Goal: Transaction & Acquisition: Book appointment/travel/reservation

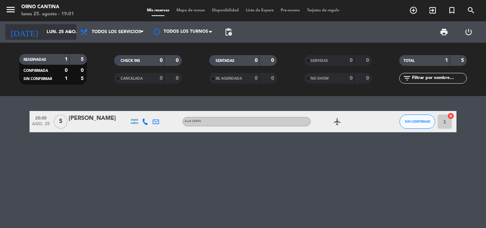
click at [57, 31] on input "lun. 25 ago." at bounding box center [73, 32] width 60 height 12
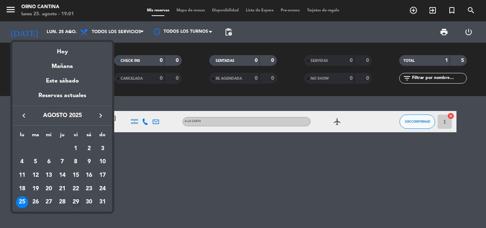
click at [73, 200] on div "29" at bounding box center [76, 202] width 12 height 12
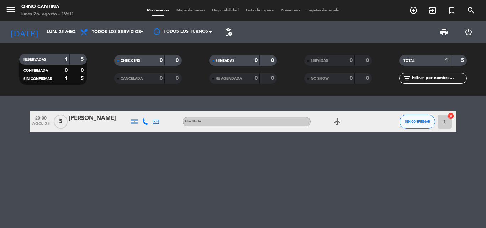
type input "vie. 29 ago."
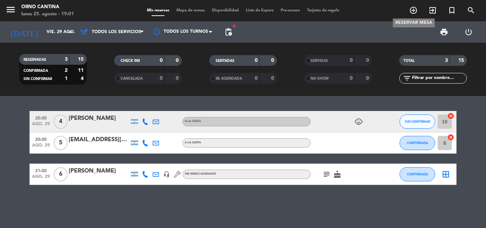
click at [407, 11] on span "add_circle_outline" at bounding box center [412, 10] width 19 height 12
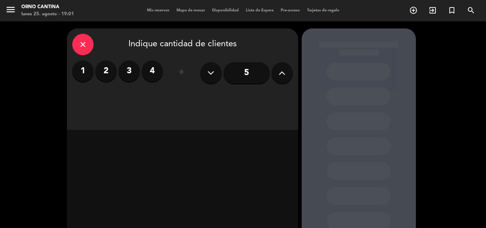
click at [287, 70] on button at bounding box center [281, 72] width 21 height 21
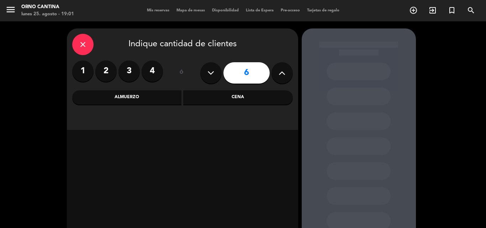
click at [287, 70] on button at bounding box center [281, 72] width 21 height 21
click at [286, 70] on button at bounding box center [281, 72] width 21 height 21
click at [281, 78] on icon at bounding box center [281, 73] width 7 height 11
type input "9"
click at [252, 100] on div "Cena" at bounding box center [237, 97] width 109 height 14
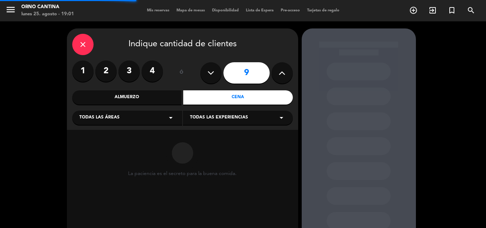
click at [130, 117] on div "Todas las áreas arrow_drop_down" at bounding box center [127, 118] width 110 height 14
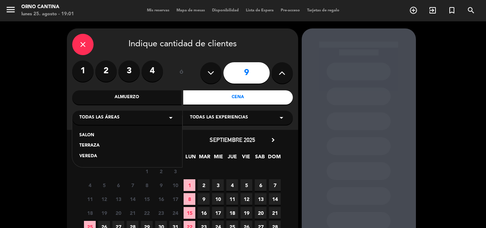
click at [98, 136] on div "SALON" at bounding box center [127, 135] width 96 height 7
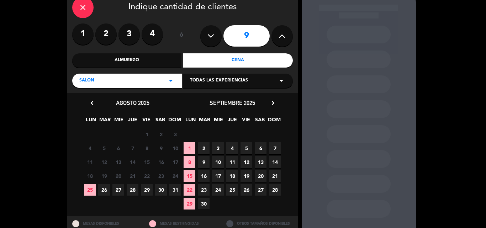
scroll to position [62, 0]
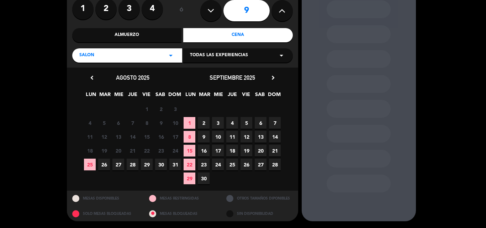
click at [146, 165] on span "29" at bounding box center [147, 165] width 12 height 12
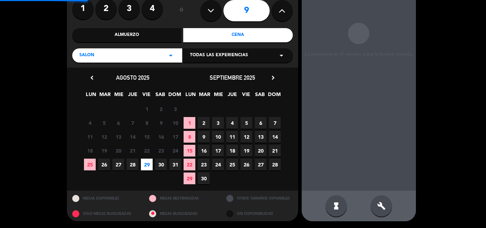
scroll to position [28, 0]
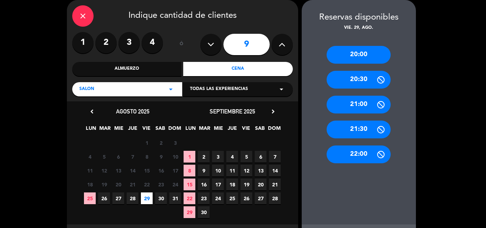
click at [352, 54] on div "20:00" at bounding box center [358, 55] width 64 height 18
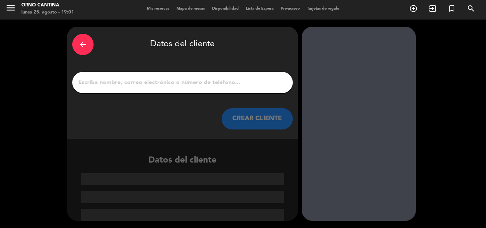
scroll to position [2, 0]
click at [197, 81] on input "1" at bounding box center [182, 82] width 210 height 10
paste input "[PERSON_NAME] [PERSON_NAME]"
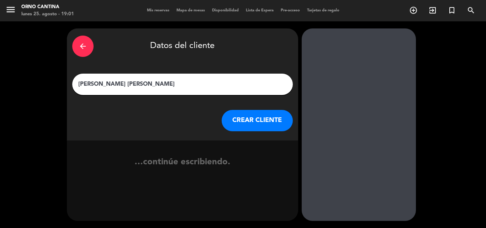
scroll to position [0, 0]
type input "[PERSON_NAME] [PERSON_NAME]"
click at [268, 119] on button "CREAR CLIENTE" at bounding box center [256, 120] width 71 height 21
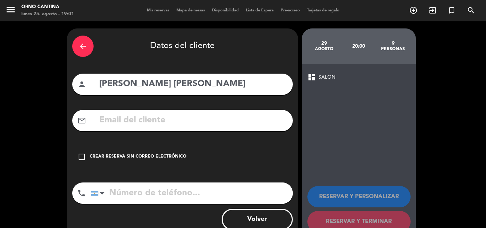
click at [150, 123] on input "text" at bounding box center [192, 120] width 189 height 15
paste input "[EMAIL_ADDRESS][DOMAIN_NAME] 9"
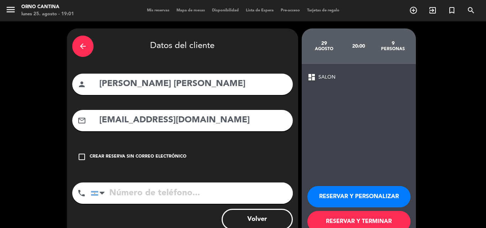
type input "[EMAIL_ADDRESS][DOMAIN_NAME]"
click at [178, 184] on input "tel" at bounding box center [192, 192] width 202 height 21
drag, startPoint x: 136, startPoint y: 196, endPoint x: 125, endPoint y: 185, distance: 14.6
click at [135, 196] on input "tel" at bounding box center [192, 192] width 202 height 21
paste input "[PHONE_NUMBER]"
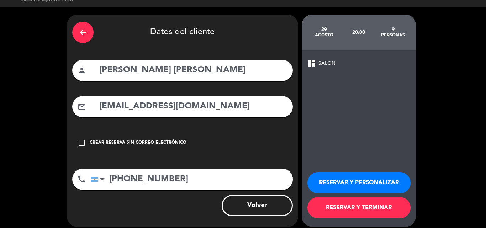
scroll to position [20, 0]
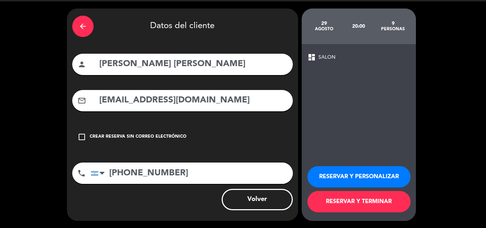
type input "[PHONE_NUMBER]"
click at [357, 202] on button "RESERVAR Y TERMINAR" at bounding box center [358, 201] width 103 height 21
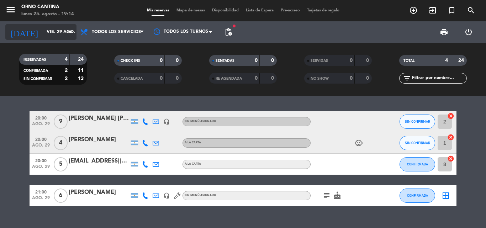
click at [59, 31] on input "vie. 29 ago." at bounding box center [73, 32] width 60 height 12
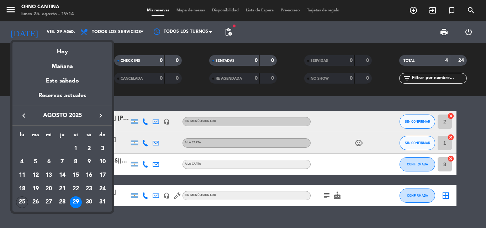
click at [100, 113] on icon "keyboard_arrow_right" at bounding box center [100, 115] width 9 height 9
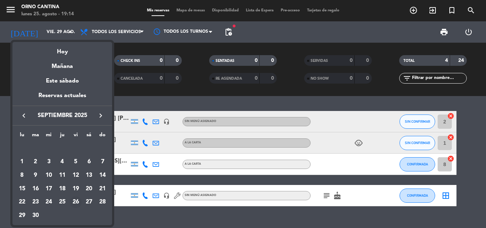
click at [76, 200] on div "26" at bounding box center [76, 202] width 12 height 12
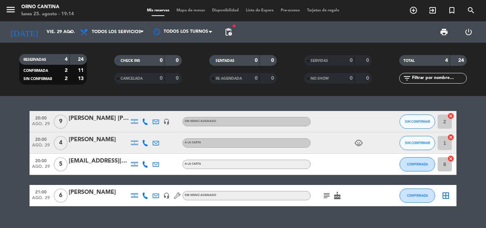
type input "vie. [DATE]"
